Goal: Task Accomplishment & Management: Manage account settings

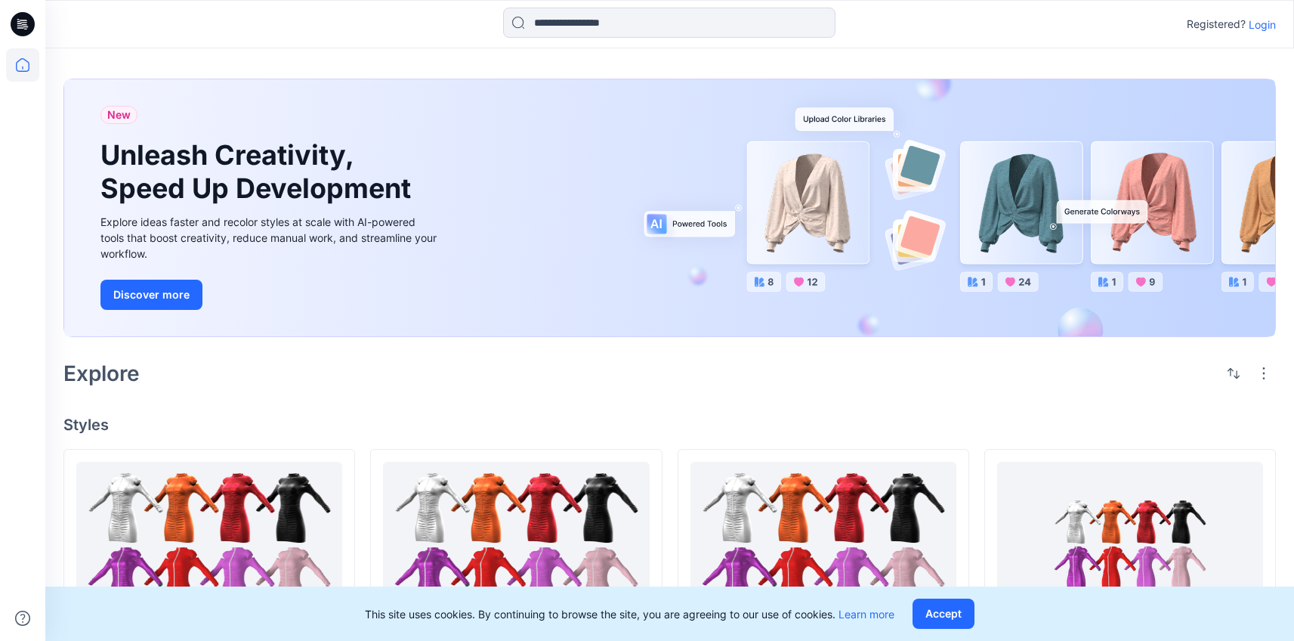
click at [1262, 31] on p "Login" at bounding box center [1262, 25] width 27 height 16
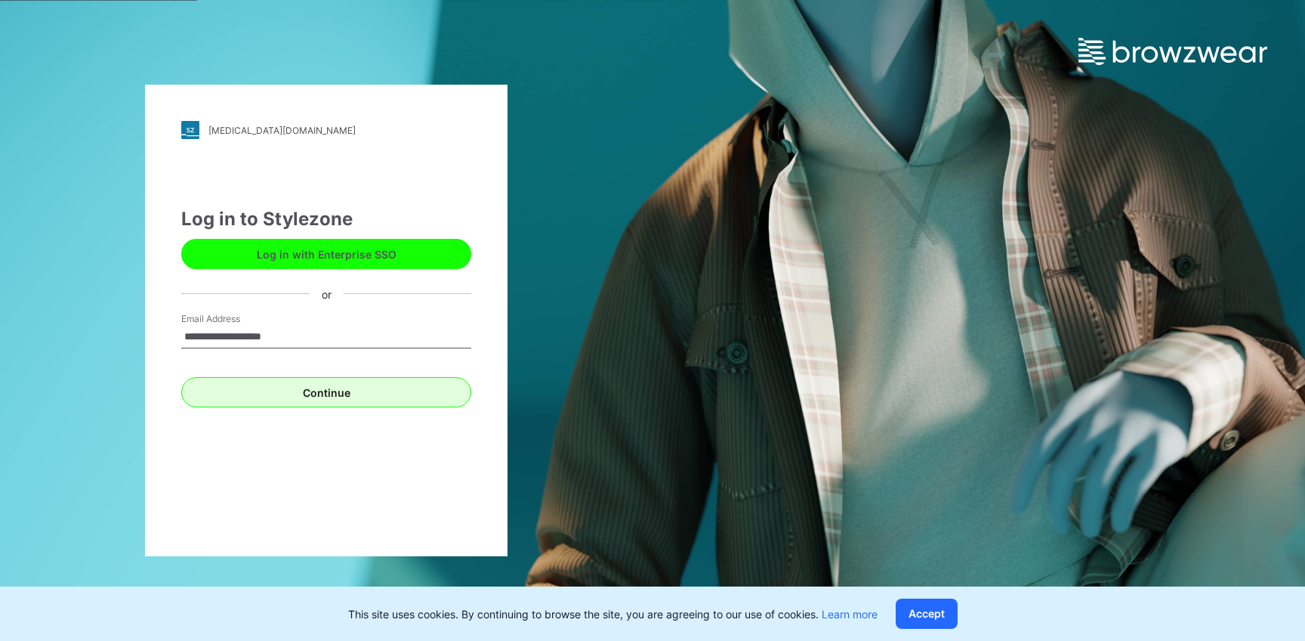
type input "**********"
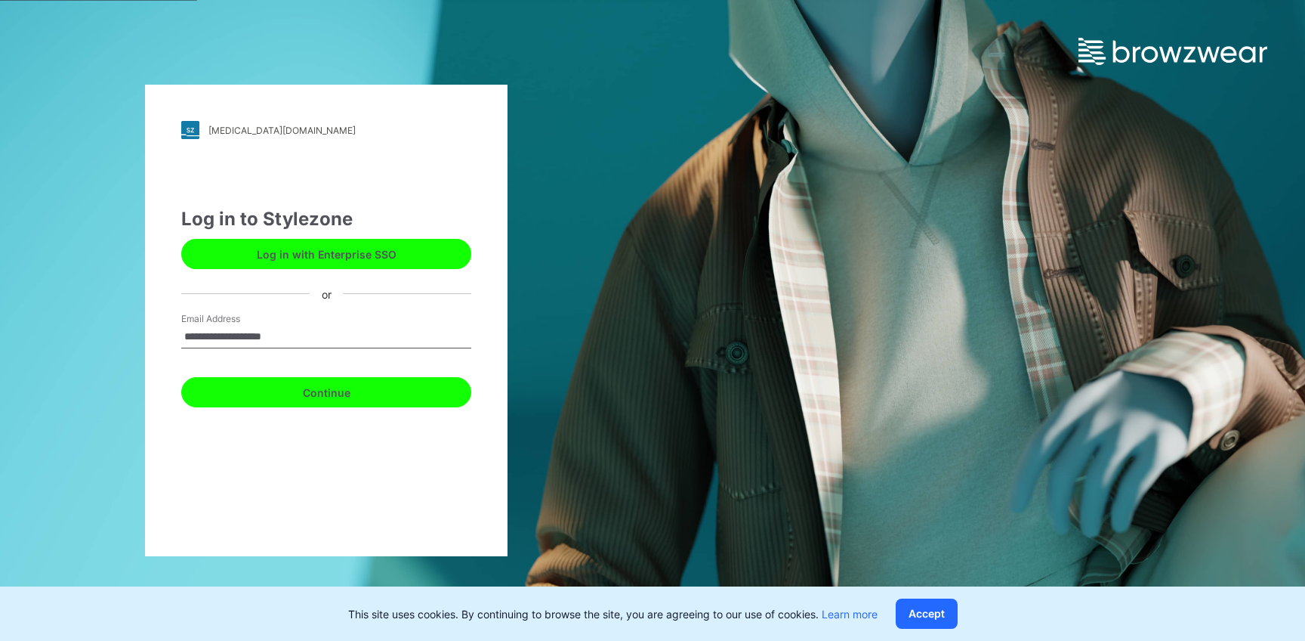
click at [421, 381] on button "Continue" at bounding box center [326, 392] width 290 height 30
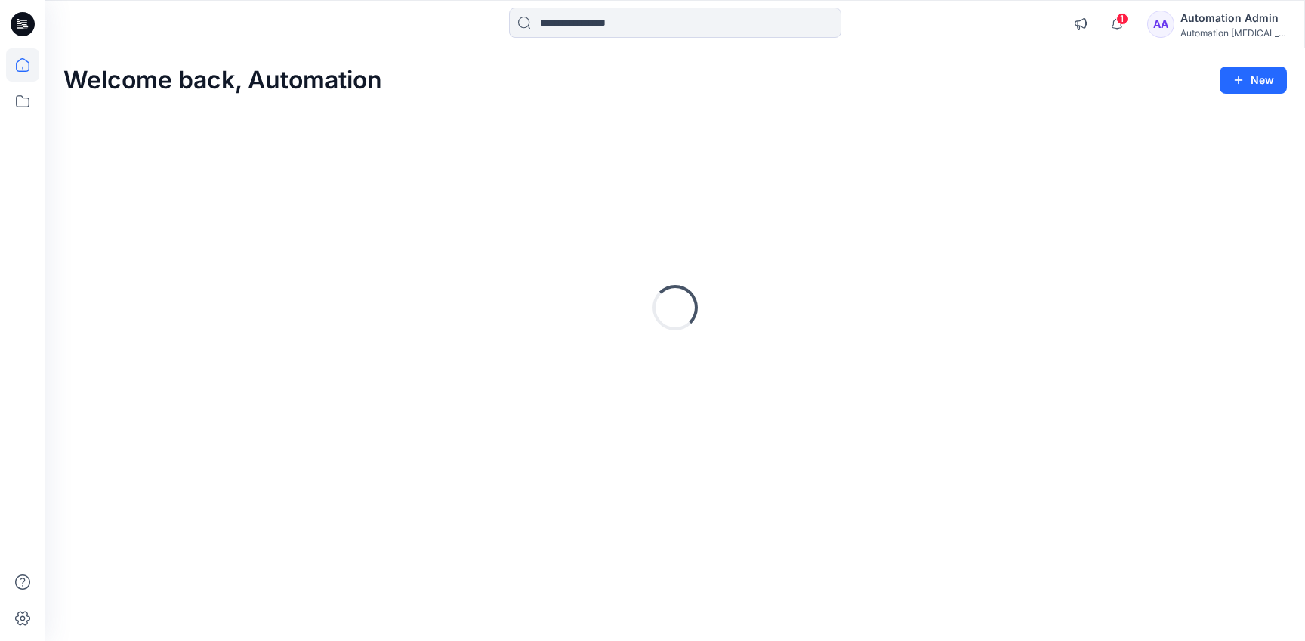
click at [1231, 16] on div "Automation Admin" at bounding box center [1234, 18] width 106 height 18
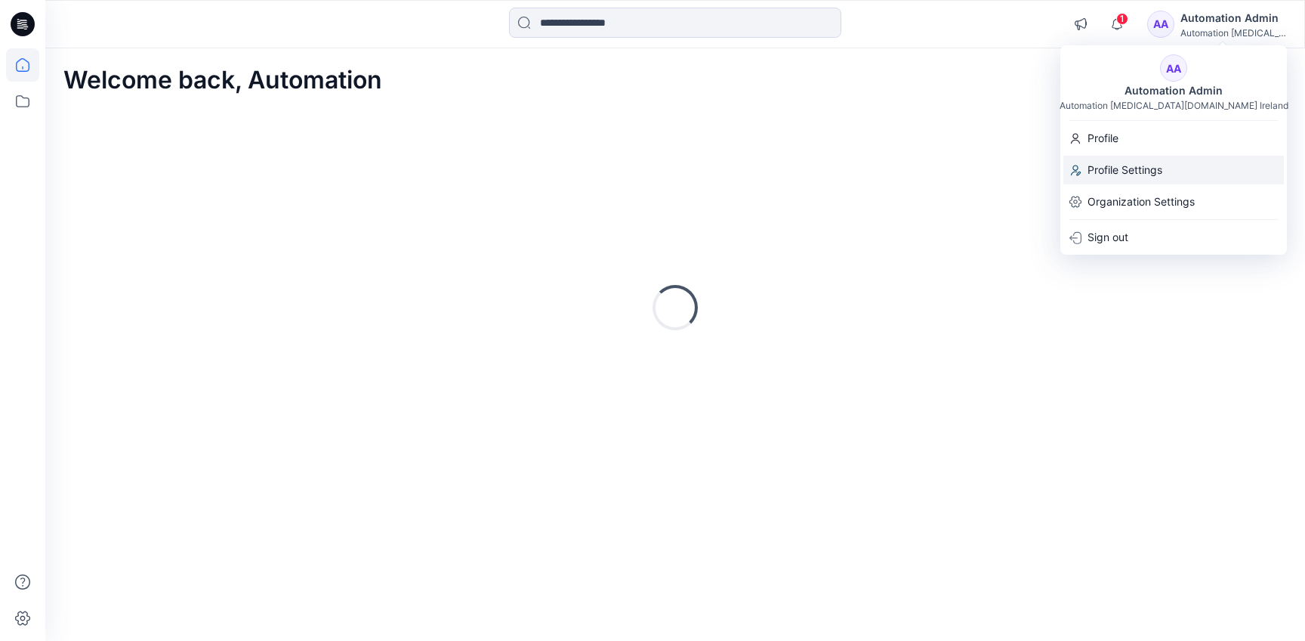
click at [1175, 161] on div "Profile Settings" at bounding box center [1174, 170] width 221 height 29
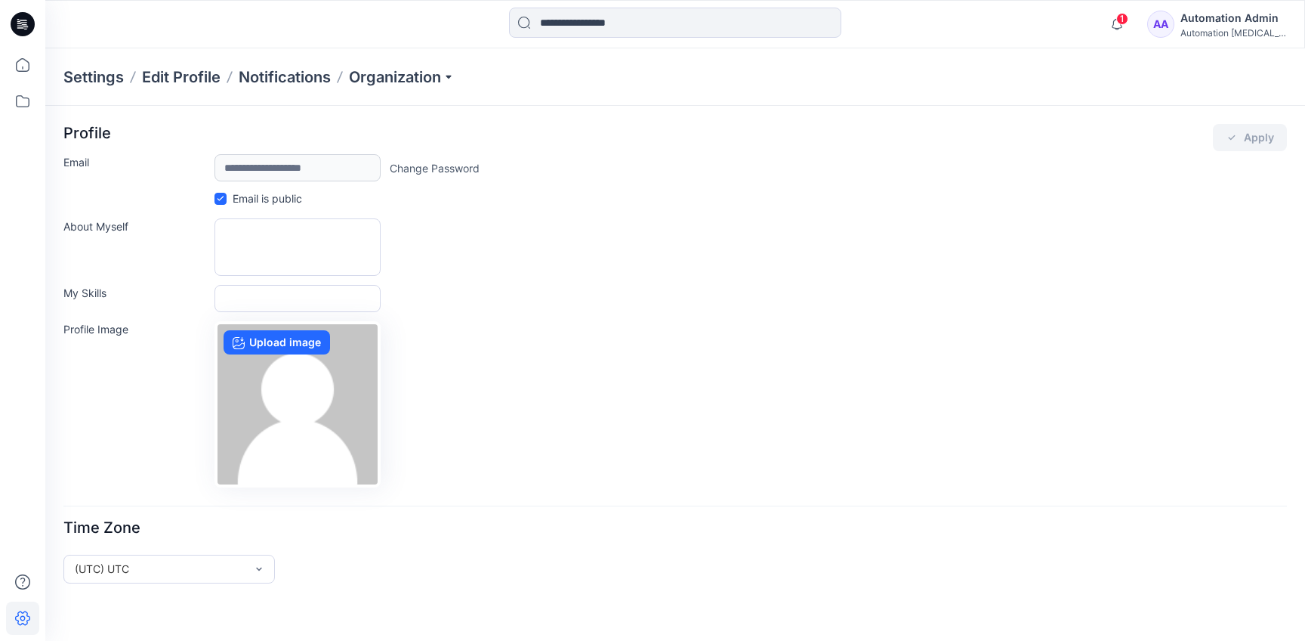
click at [1206, 21] on div "Automation Admin" at bounding box center [1234, 18] width 106 height 18
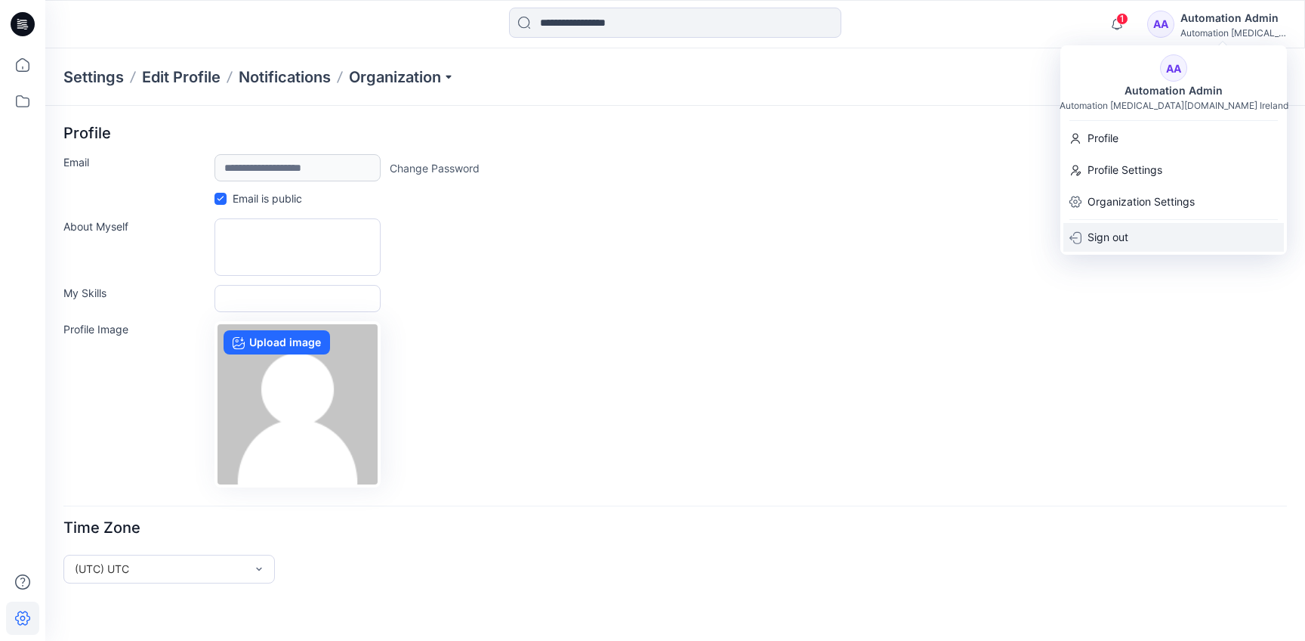
click at [1169, 230] on div "Sign out" at bounding box center [1174, 237] width 221 height 29
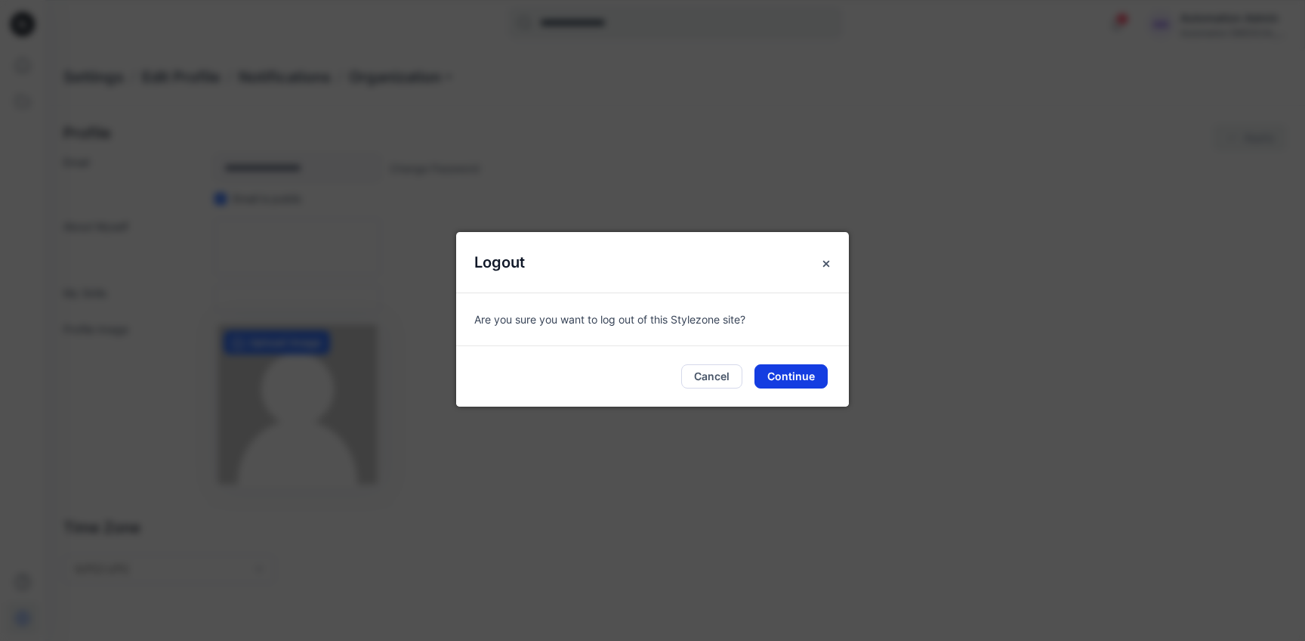
click at [799, 381] on button "Continue" at bounding box center [791, 376] width 73 height 24
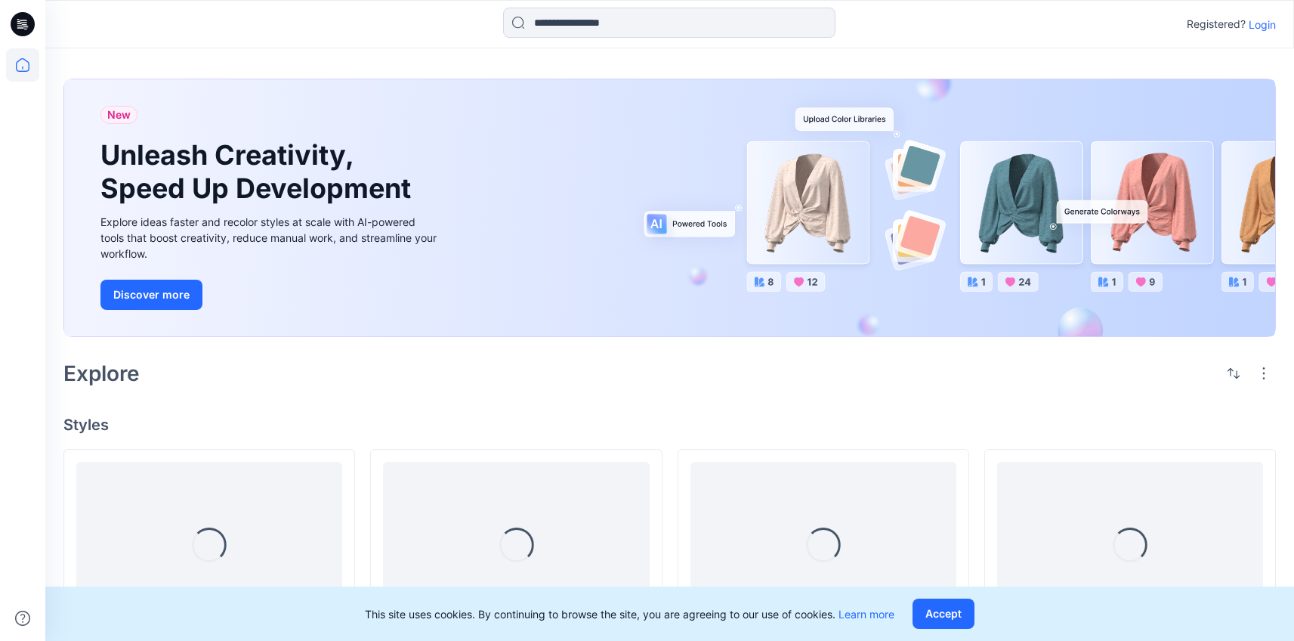
click at [1264, 24] on p "Login" at bounding box center [1262, 25] width 27 height 16
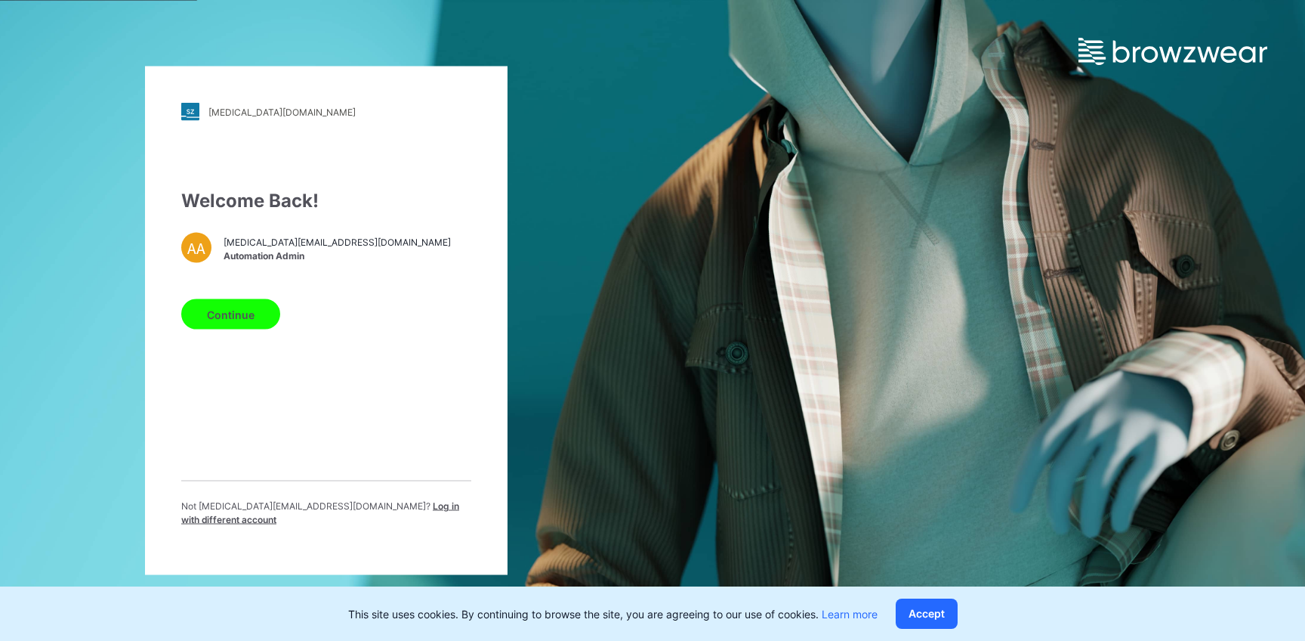
click at [394, 511] on span "Log in with different account" at bounding box center [320, 512] width 278 height 25
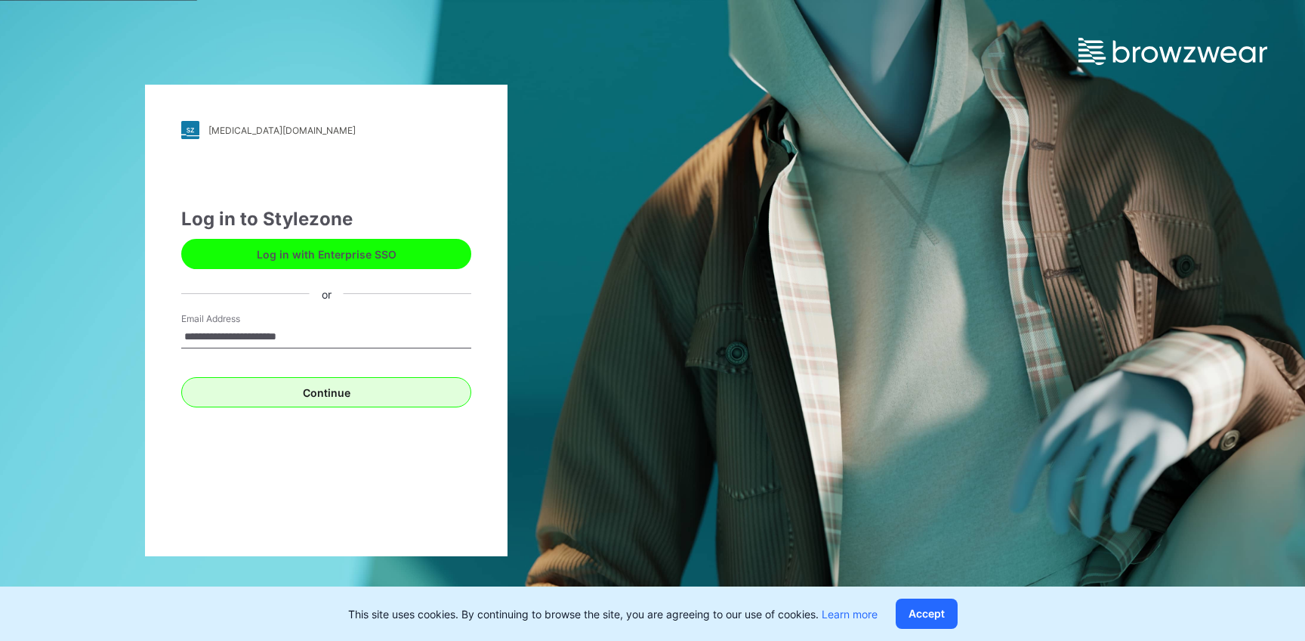
type input "**********"
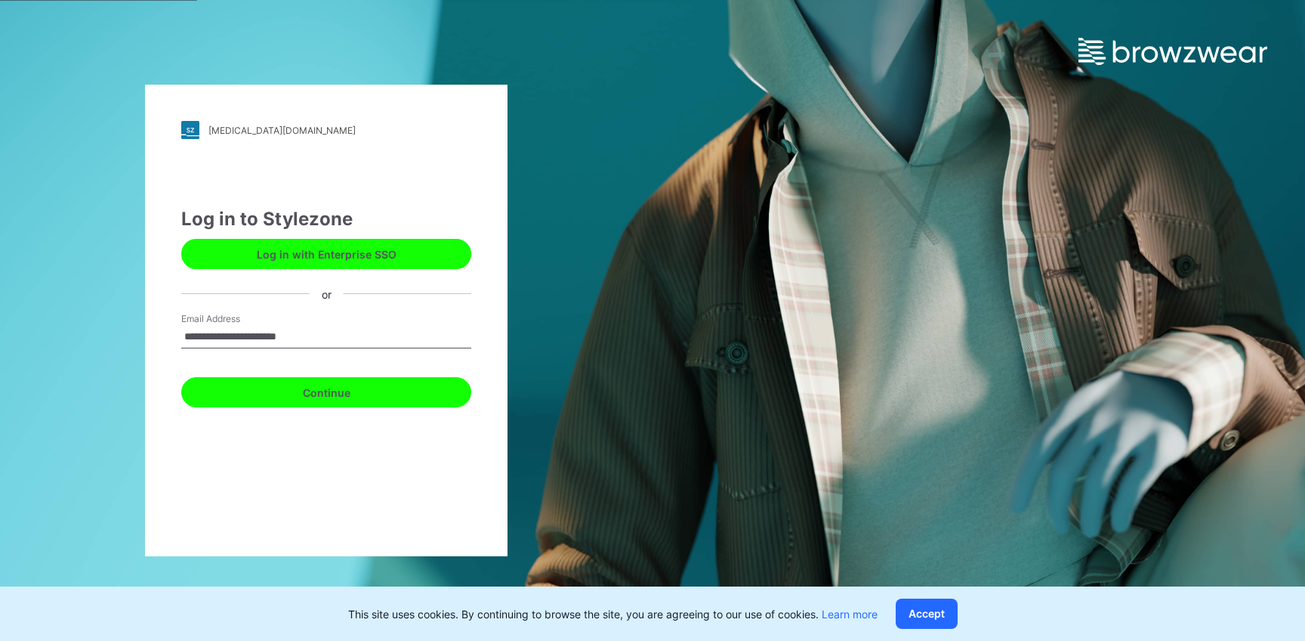
click at [321, 393] on button "Continue" at bounding box center [326, 392] width 290 height 30
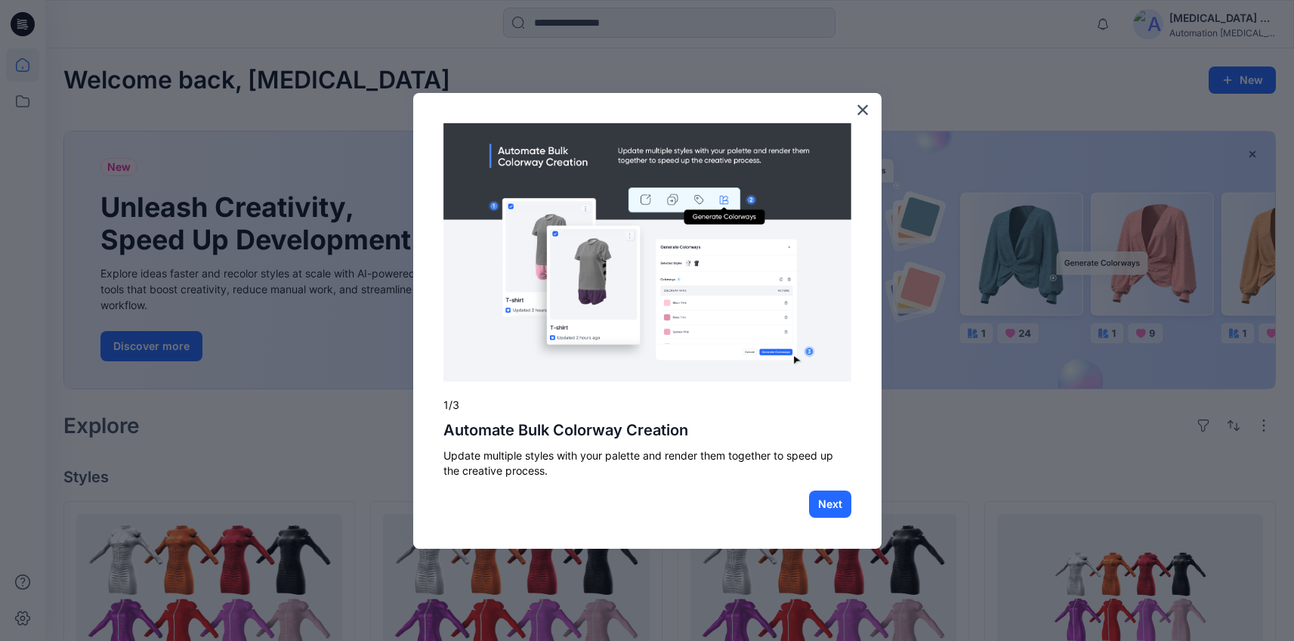
scroll to position [535, 0]
